Goal: Information Seeking & Learning: Learn about a topic

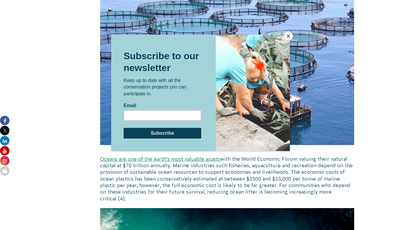
scroll to position [746, 0]
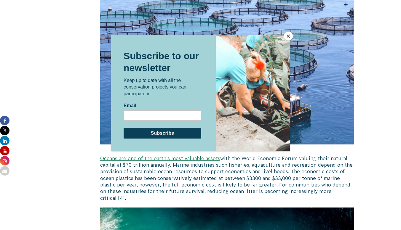
click at [97, 162] on div at bounding box center [200, 115] width 401 height 230
click at [120, 174] on div at bounding box center [200, 124] width 179 height 178
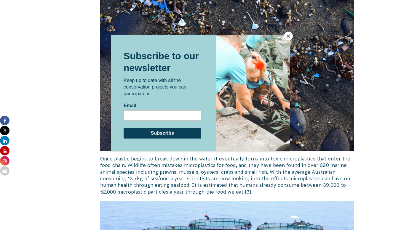
scroll to position [497, 0]
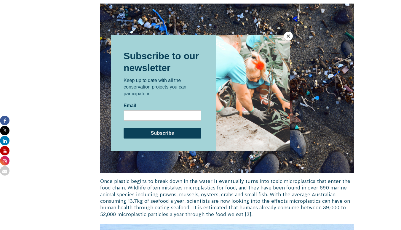
click at [268, 180] on div at bounding box center [200, 124] width 179 height 178
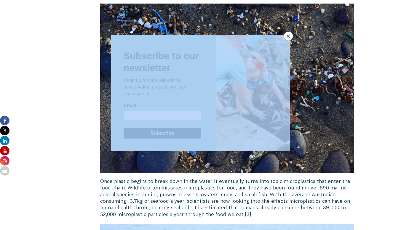
drag, startPoint x: 100, startPoint y: 168, endPoint x: 233, endPoint y: 200, distance: 137.0
click at [94, 167] on div at bounding box center [200, 115] width 401 height 230
drag, startPoint x: 100, startPoint y: 169, endPoint x: 126, endPoint y: 175, distance: 26.2
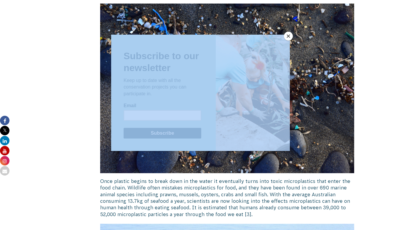
click at [275, 177] on div at bounding box center [200, 124] width 179 height 178
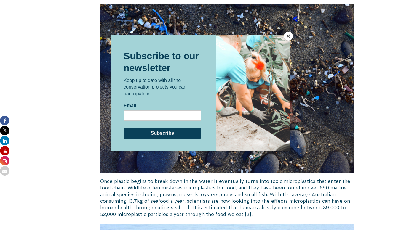
click at [287, 37] on button "Close" at bounding box center [288, 36] width 9 height 9
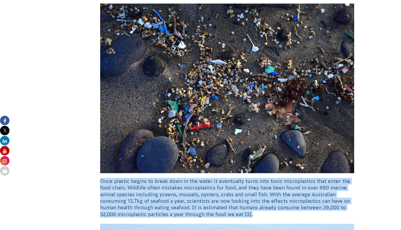
drag, startPoint x: 99, startPoint y: 169, endPoint x: 265, endPoint y: 203, distance: 169.6
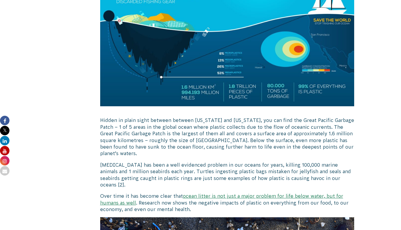
scroll to position [302, 0]
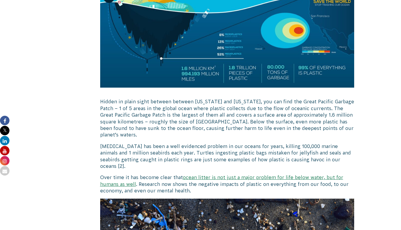
click at [334, 153] on p "[MEDICAL_DATA] has been a well evidenced problem in our oceans for years, killi…" at bounding box center [227, 156] width 254 height 27
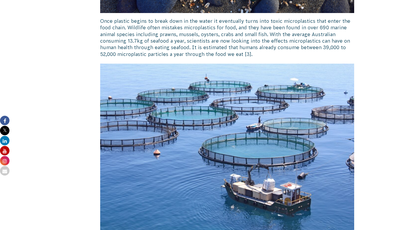
scroll to position [646, 0]
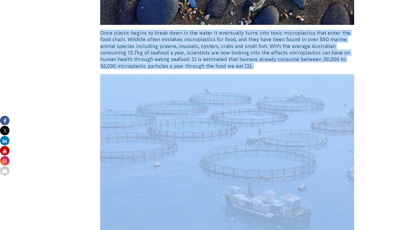
drag, startPoint x: 99, startPoint y: 20, endPoint x: 257, endPoint y: 57, distance: 162.4
click at [257, 57] on div "[DATE] Revive The impact of ocean litter on humans It was the 1950’s when human…" at bounding box center [201, 93] width 320 height 1183
copy div "Once plastic begins to break down in the water it eventually turns into toxic m…"
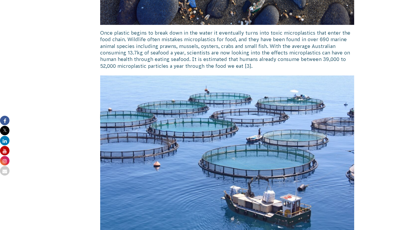
click at [84, 34] on div "[DATE] Revive" at bounding box center [67, 93] width 41 height 1183
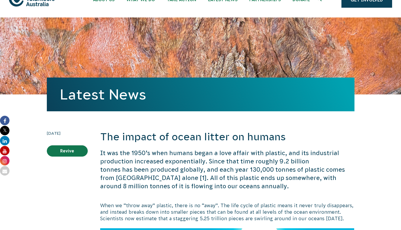
scroll to position [0, 0]
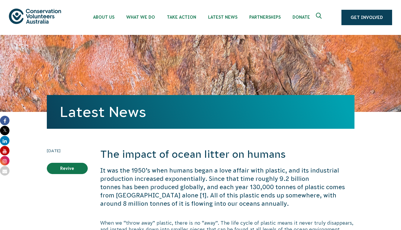
drag, startPoint x: 104, startPoint y: 156, endPoint x: 159, endPoint y: 157, distance: 54.5
click at [159, 157] on h2 "The impact of ocean litter on humans" at bounding box center [227, 154] width 254 height 14
click at [105, 158] on h2 "The impact of ocean litter on humans" at bounding box center [227, 154] width 254 height 14
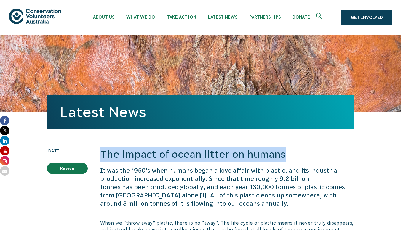
drag, startPoint x: 102, startPoint y: 156, endPoint x: 290, endPoint y: 154, distance: 188.0
click at [290, 154] on h2 "The impact of ocean litter on humans" at bounding box center [227, 154] width 254 height 14
copy h2 "The impact of ocean litter on humans"
click at [290, 154] on h2 "The impact of ocean litter on humans" at bounding box center [227, 154] width 254 height 14
